Goal: Go to known website: Access a specific website the user already knows

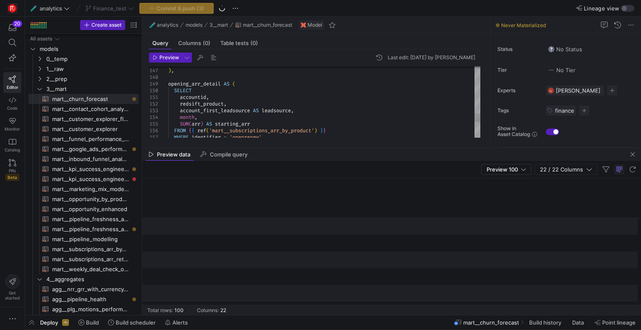
scroll to position [0, 1243]
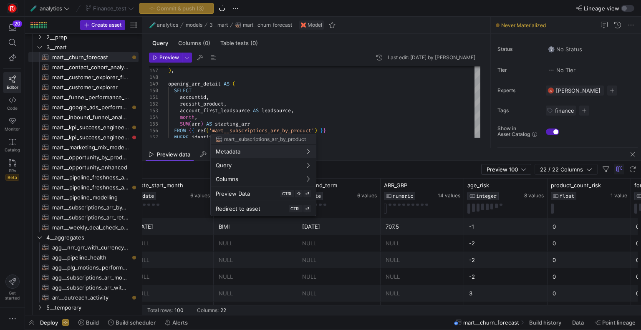
click at [333, 98] on div at bounding box center [320, 165] width 641 height 330
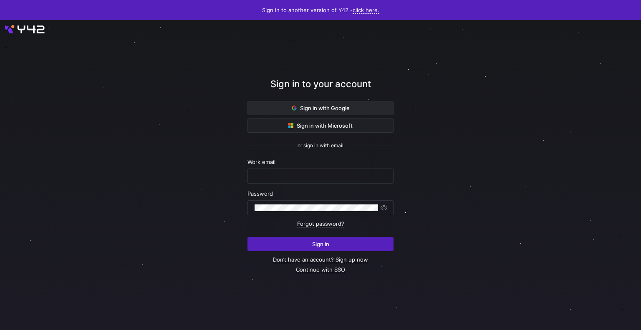
click at [310, 106] on span "Sign in with Google" at bounding box center [320, 108] width 58 height 7
